Goal: Task Accomplishment & Management: Complete application form

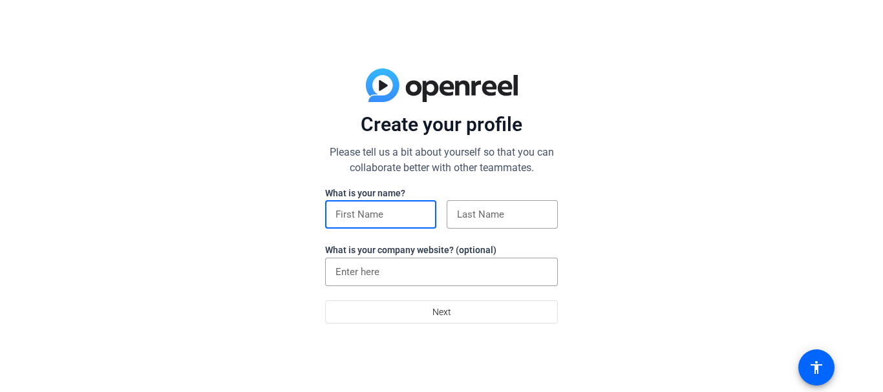
click at [377, 221] on input at bounding box center [380, 215] width 90 height 16
type input "[PERSON_NAME]"
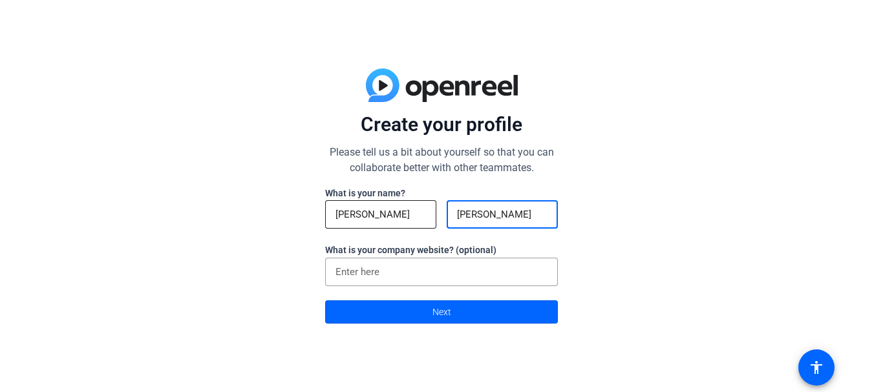
type input "[PERSON_NAME]"
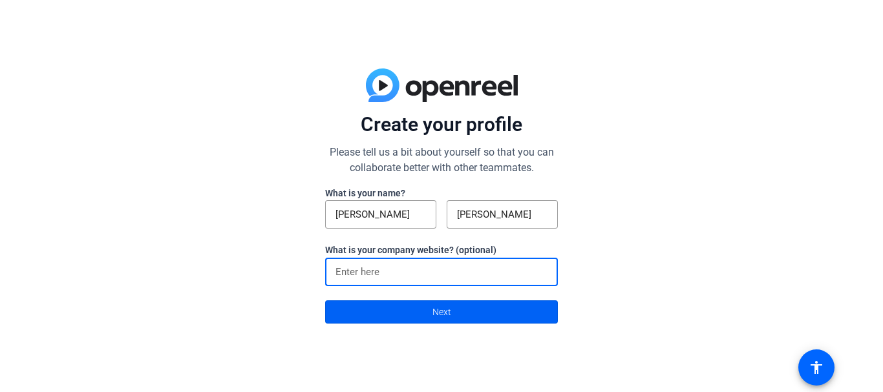
click at [453, 306] on span at bounding box center [441, 312] width 231 height 31
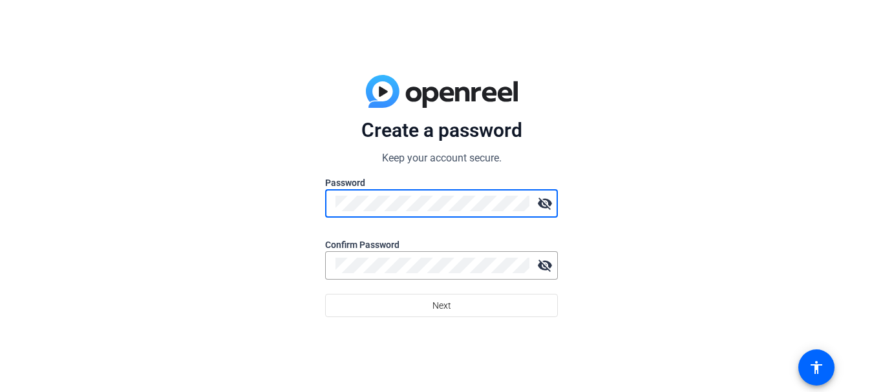
click at [309, 211] on div "Create a password Keep your account secure. Password visibility_off Confirm Pas…" at bounding box center [441, 196] width 883 height 392
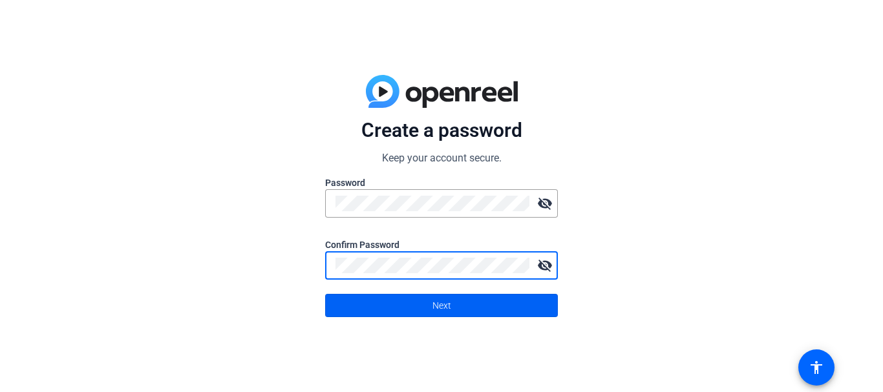
click at [418, 299] on span at bounding box center [441, 305] width 231 height 31
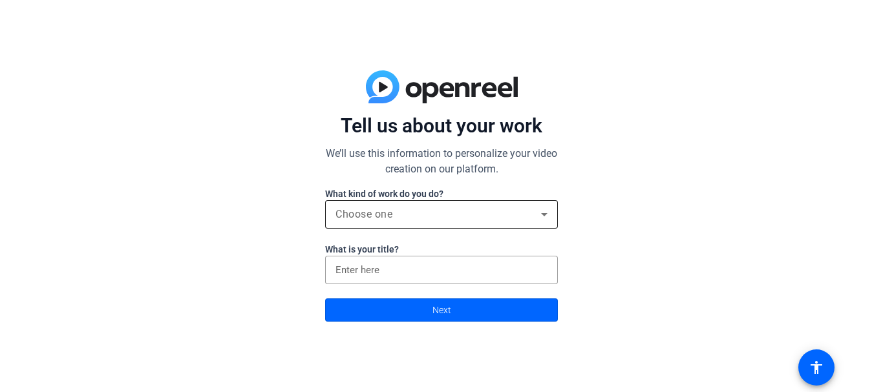
click at [518, 223] on div "Choose one" at bounding box center [441, 214] width 212 height 28
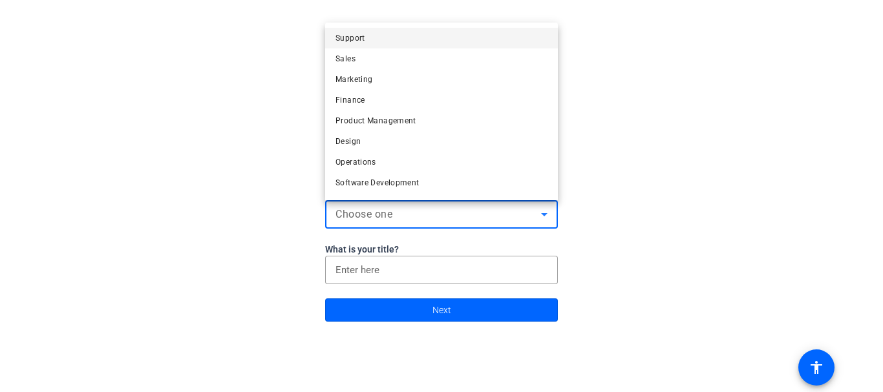
click at [474, 283] on div at bounding box center [441, 196] width 883 height 392
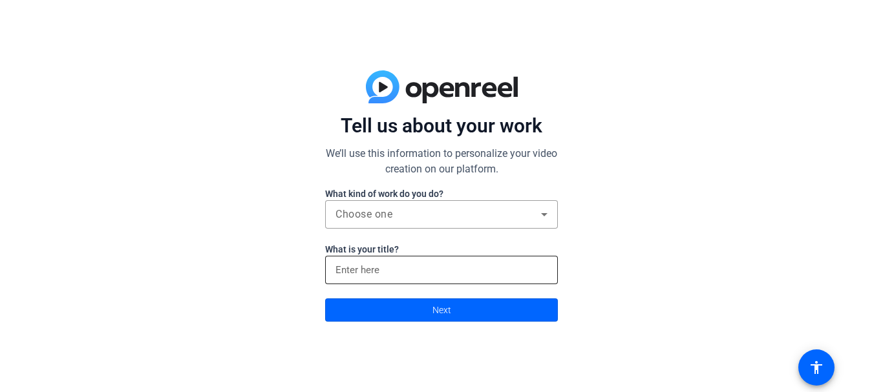
click at [387, 278] on input at bounding box center [441, 270] width 212 height 16
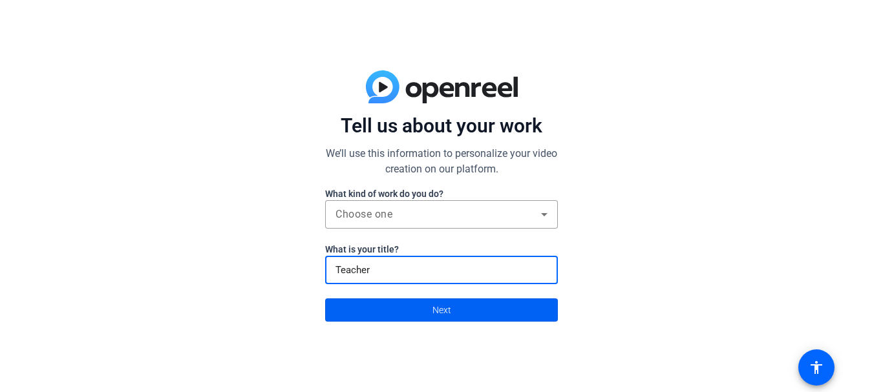
type input "Teacher"
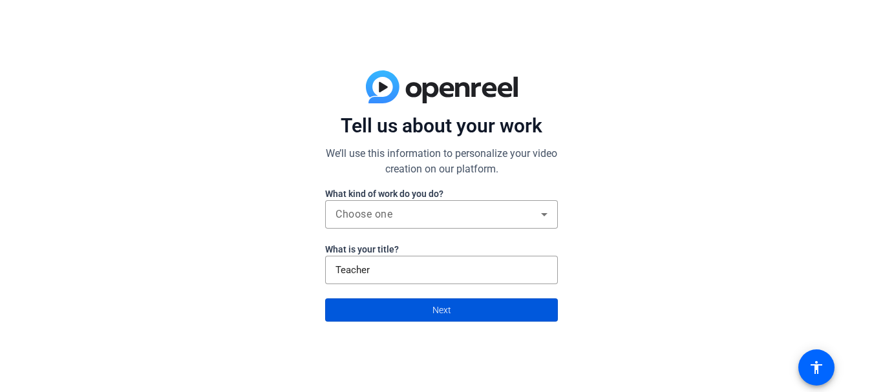
click at [493, 308] on span at bounding box center [441, 310] width 231 height 31
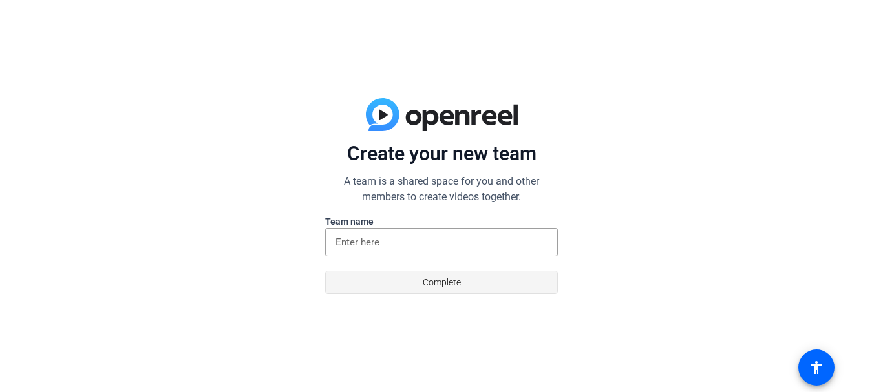
click at [438, 277] on span "Complete" at bounding box center [442, 282] width 38 height 25
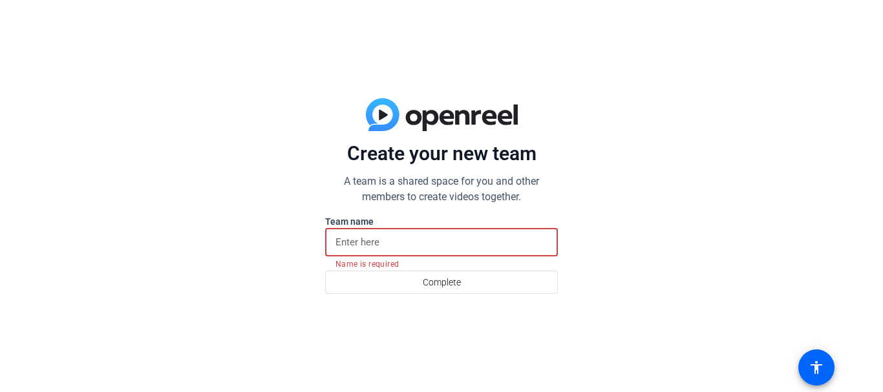
click at [358, 240] on input at bounding box center [441, 243] width 212 height 16
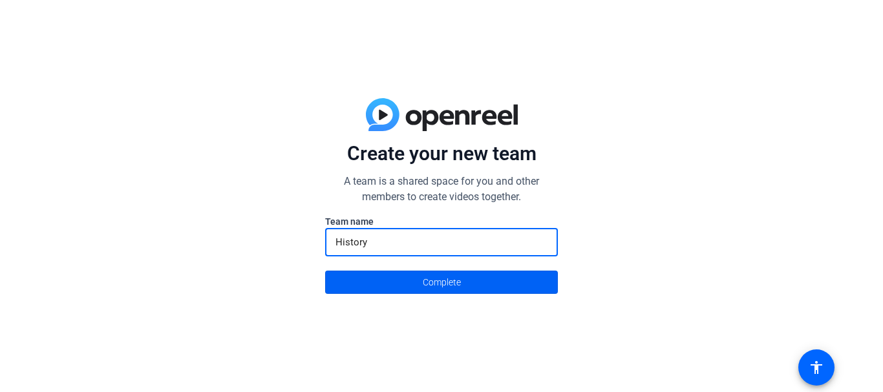
type input "History"
click at [418, 277] on span at bounding box center [441, 282] width 231 height 31
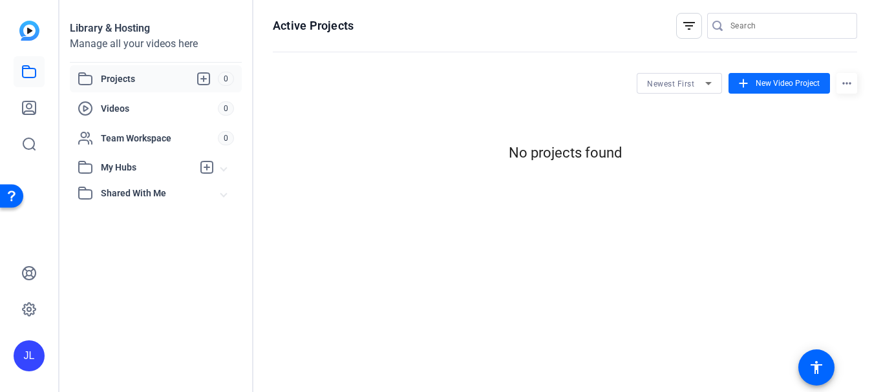
click at [798, 84] on span "New Video Project" at bounding box center [788, 84] width 64 height 12
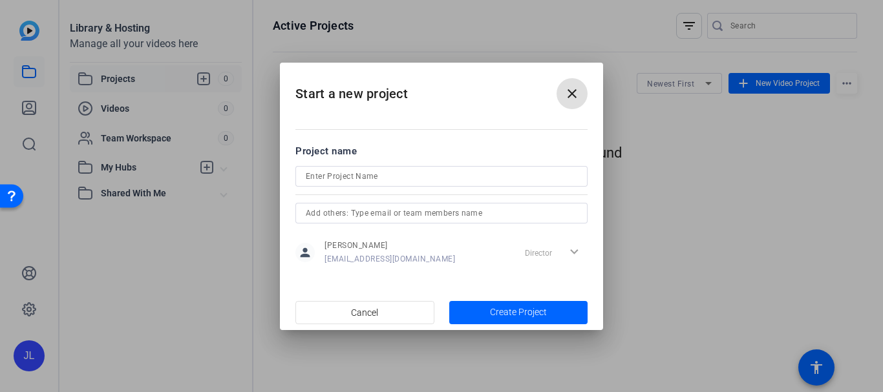
click at [337, 181] on input at bounding box center [441, 177] width 271 height 16
type input "H"
type input "North American Tribes"
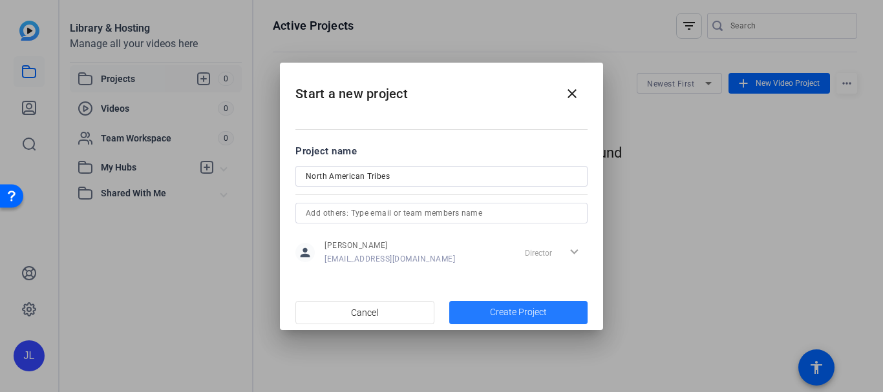
click at [523, 315] on span "Create Project" at bounding box center [518, 313] width 57 height 14
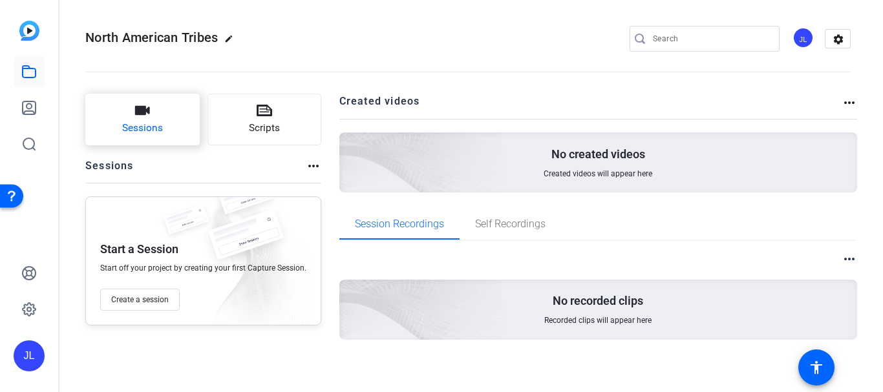
click at [147, 123] on span "Sessions" at bounding box center [142, 128] width 41 height 15
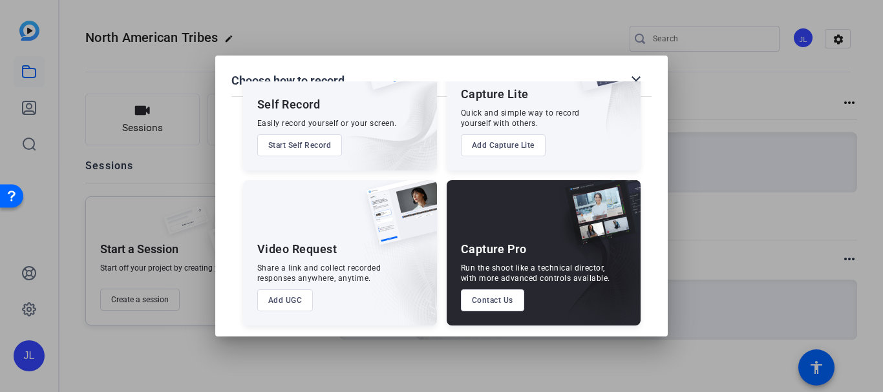
scroll to position [84, 0]
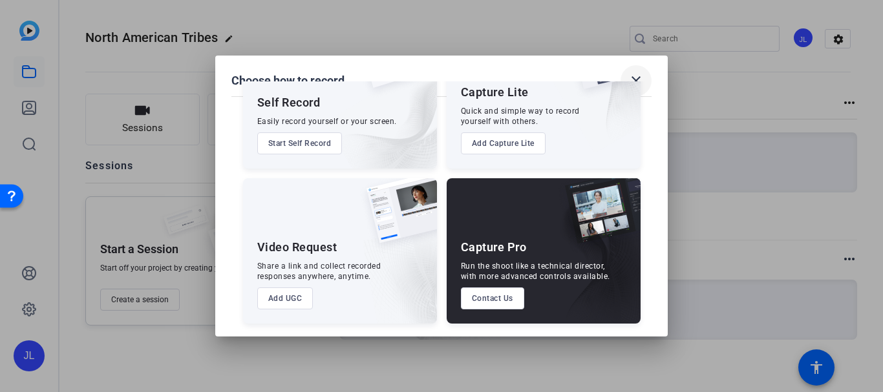
click at [639, 80] on mat-icon "close" at bounding box center [636, 81] width 16 height 16
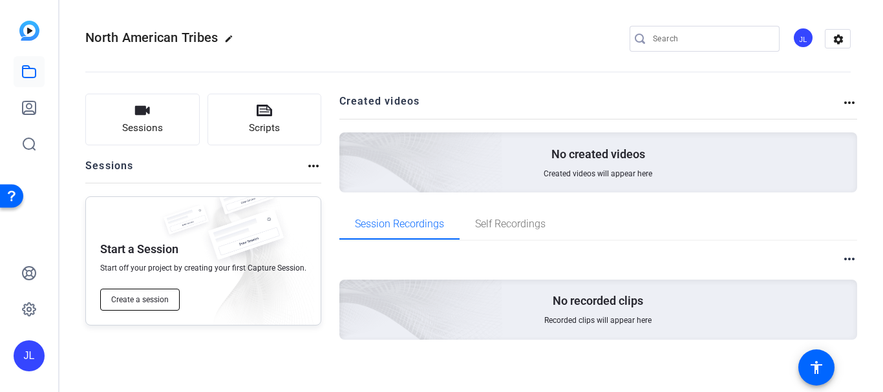
click at [135, 299] on span "Create a session" at bounding box center [140, 300] width 58 height 10
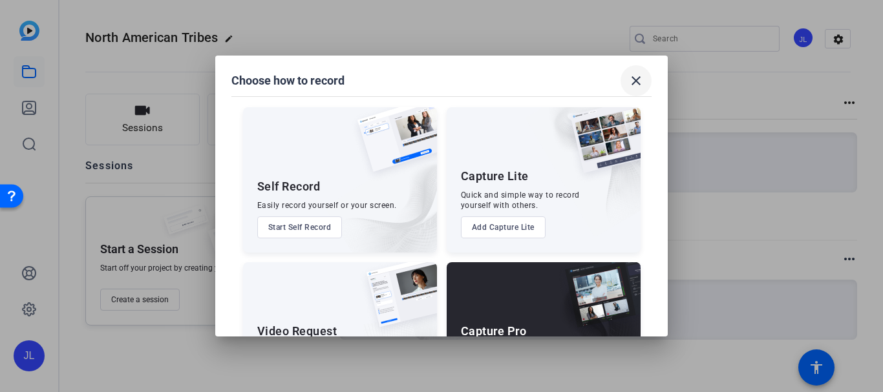
click at [635, 71] on span at bounding box center [636, 80] width 31 height 31
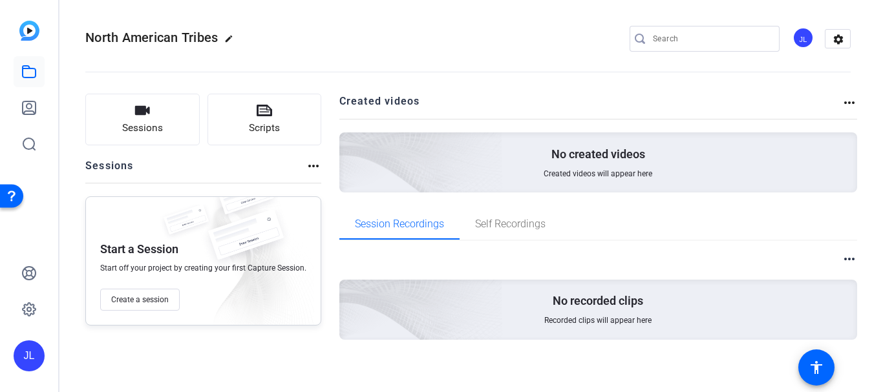
click at [32, 36] on img at bounding box center [29, 31] width 20 height 20
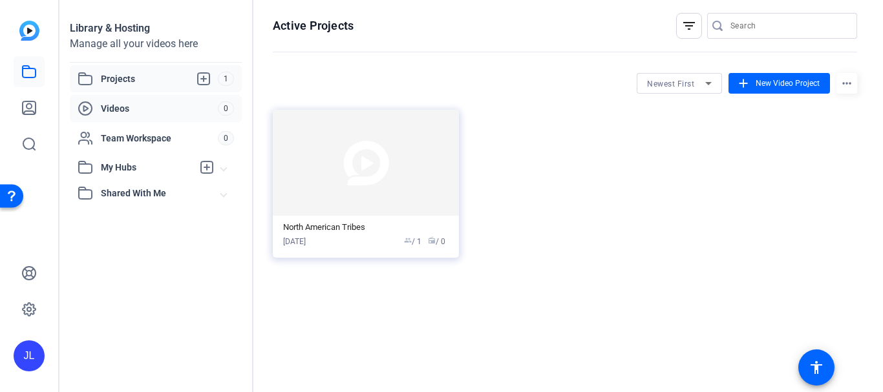
click at [121, 107] on span "Videos" at bounding box center [159, 108] width 117 height 13
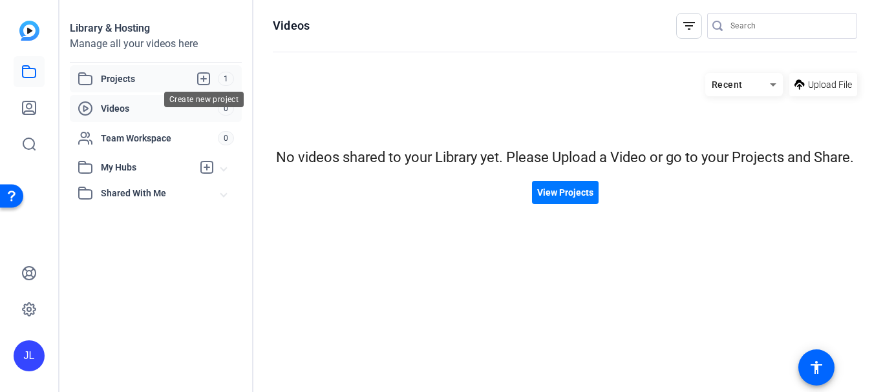
click at [204, 81] on icon at bounding box center [204, 79] width 12 height 12
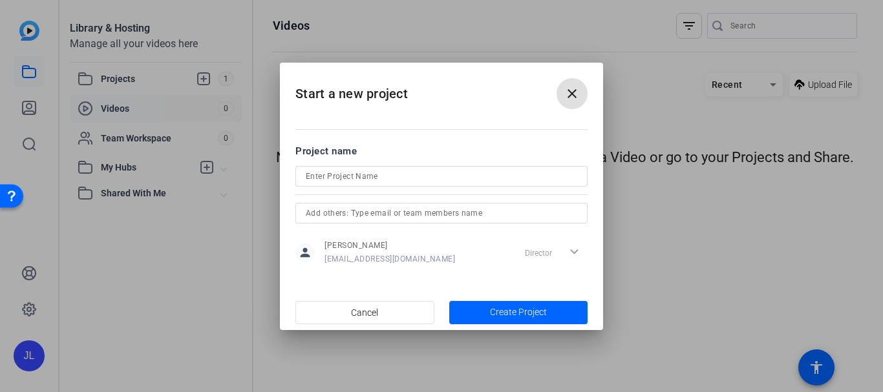
click at [31, 36] on div at bounding box center [441, 196] width 883 height 392
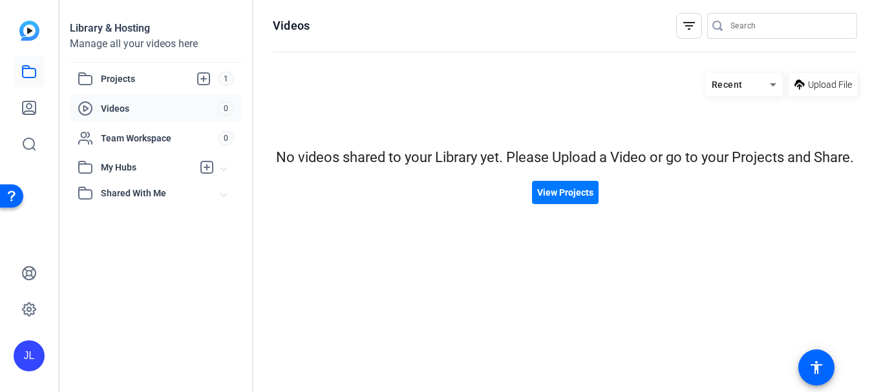
click at [29, 26] on img at bounding box center [29, 31] width 20 height 20
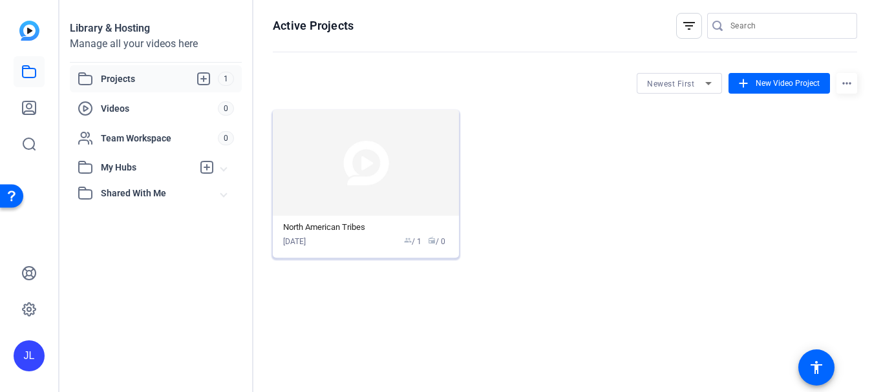
click at [404, 242] on span "group" at bounding box center [408, 241] width 8 height 8
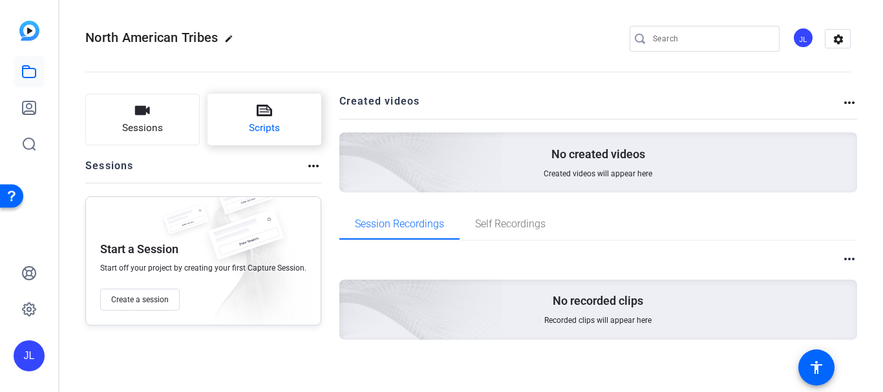
click at [277, 126] on span "Scripts" at bounding box center [264, 128] width 31 height 15
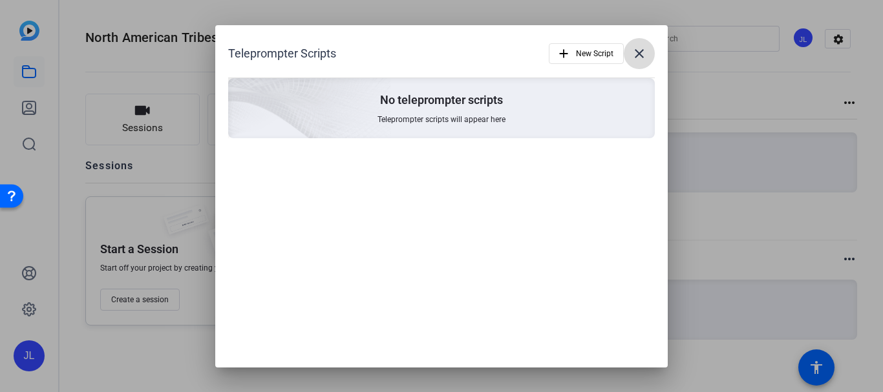
click at [636, 55] on mat-icon "close" at bounding box center [640, 54] width 16 height 16
